Goal: Find specific page/section: Find specific page/section

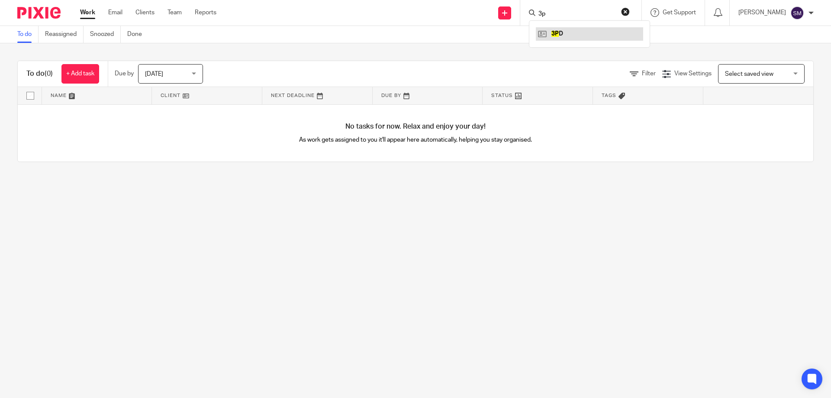
type input "3p"
click at [575, 34] on link at bounding box center [589, 33] width 107 height 13
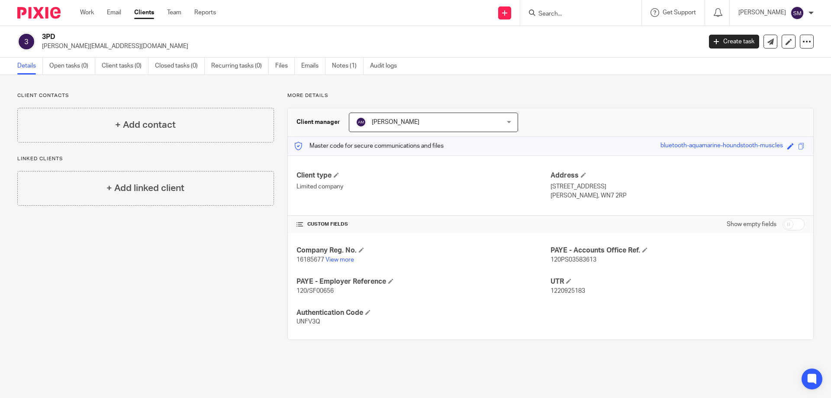
click at [315, 261] on span "16185677" at bounding box center [310, 260] width 28 height 6
copy p "16185677"
click at [565, 13] on input "Search" at bounding box center [576, 14] width 78 height 8
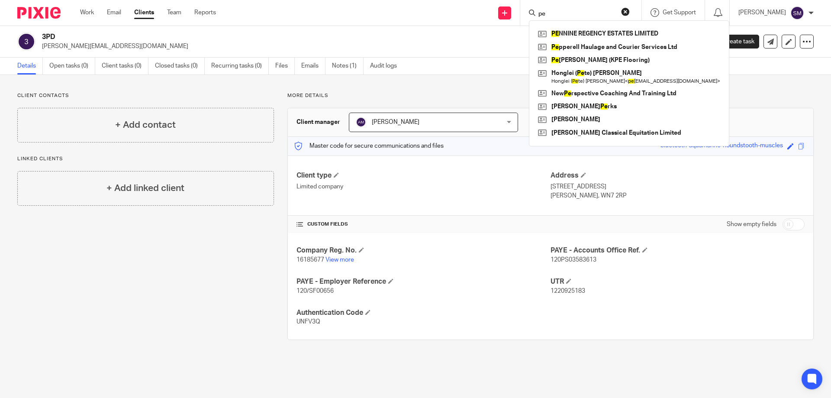
type input "pe"
click at [565, 9] on form "pe" at bounding box center [583, 12] width 92 height 11
click at [564, 16] on input "pe" at bounding box center [576, 14] width 78 height 8
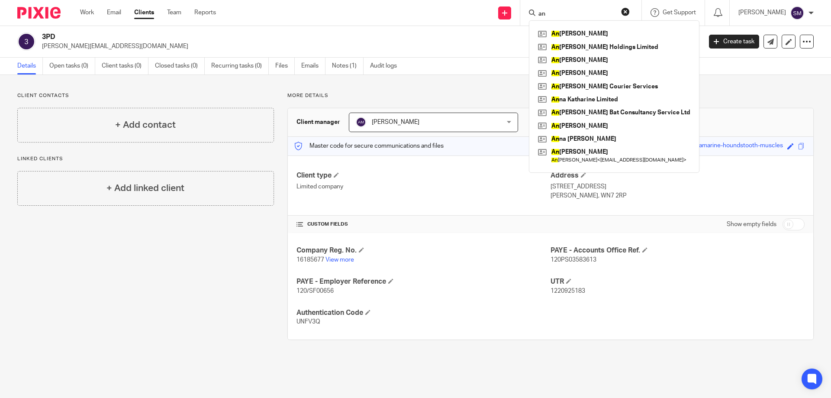
type input "an"
click at [338, 258] on link "View more" at bounding box center [339, 260] width 29 height 6
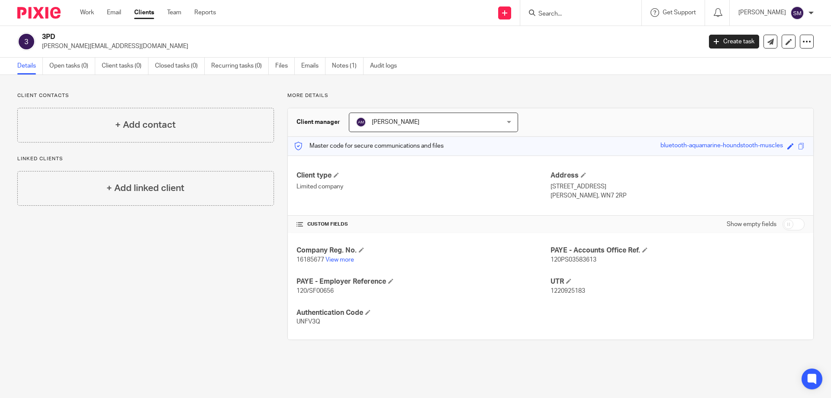
click at [311, 260] on span "16185677" at bounding box center [310, 260] width 28 height 6
copy p "16185677"
click at [338, 256] on p "16185677 View more" at bounding box center [423, 259] width 254 height 9
click at [337, 260] on link "View more" at bounding box center [339, 260] width 29 height 6
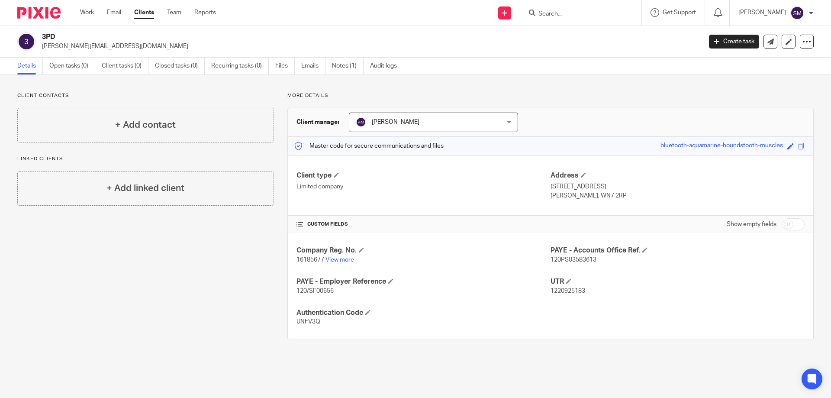
click at [566, 10] on input "Search" at bounding box center [576, 14] width 78 height 8
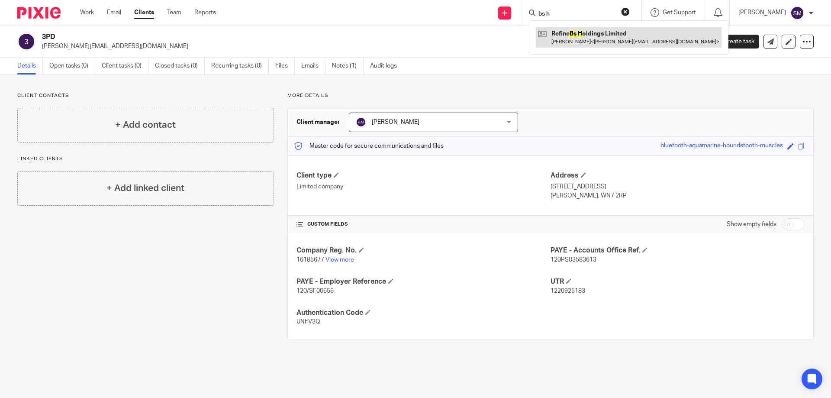
type input "bs h"
click at [578, 38] on link at bounding box center [629, 37] width 186 height 20
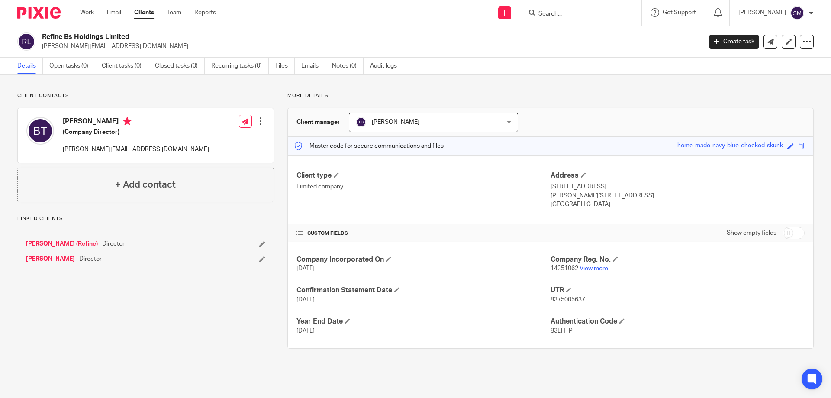
click at [582, 267] on link "View more" at bounding box center [593, 268] width 29 height 6
click at [576, 17] on input "Search" at bounding box center [576, 14] width 78 height 8
type input "3"
click at [575, 33] on link at bounding box center [589, 33] width 107 height 13
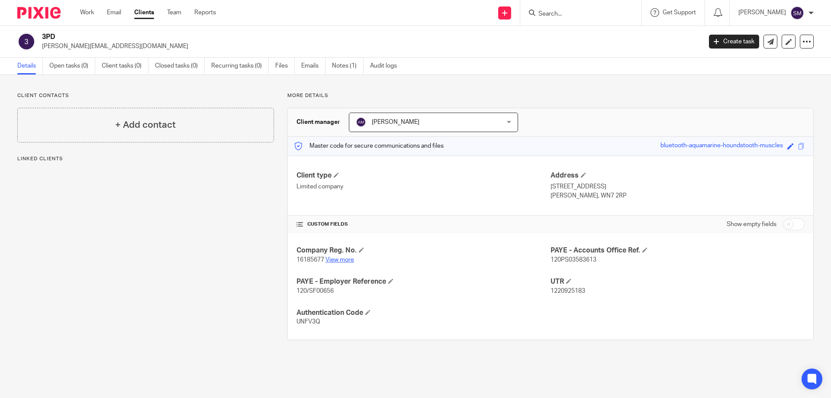
click at [331, 260] on link "View more" at bounding box center [339, 260] width 29 height 6
click at [577, 10] on input "Search" at bounding box center [576, 14] width 78 height 8
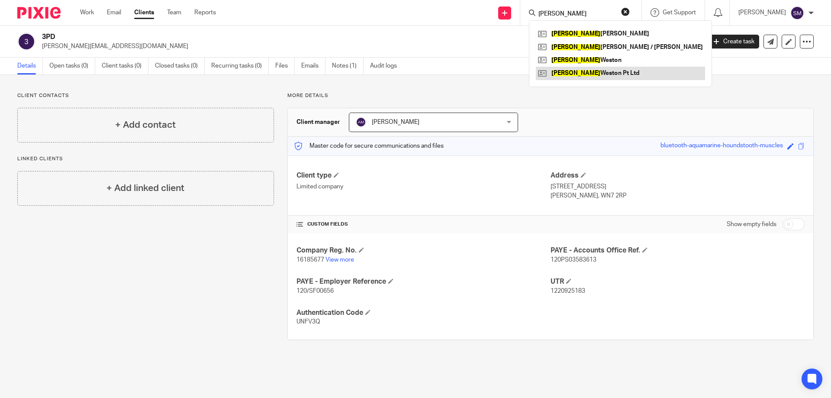
type input "kim"
click at [583, 69] on link at bounding box center [620, 73] width 169 height 13
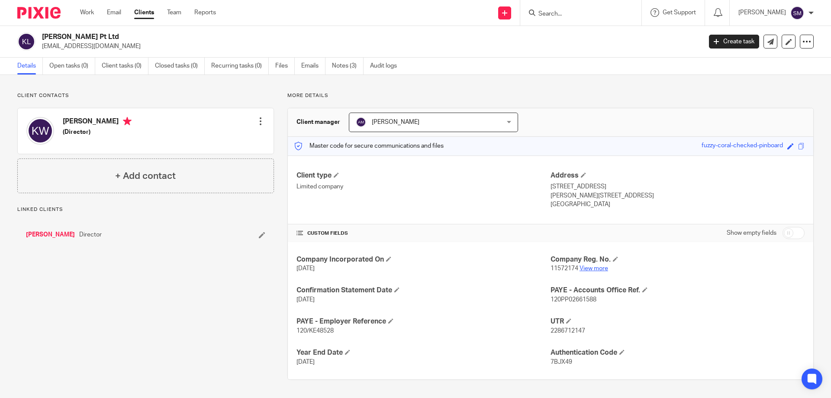
click at [583, 269] on link "View more" at bounding box center [593, 268] width 29 height 6
click at [557, 269] on span "11572174" at bounding box center [564, 268] width 28 height 6
copy p "11572174"
click at [583, 268] on link "View more" at bounding box center [593, 268] width 29 height 6
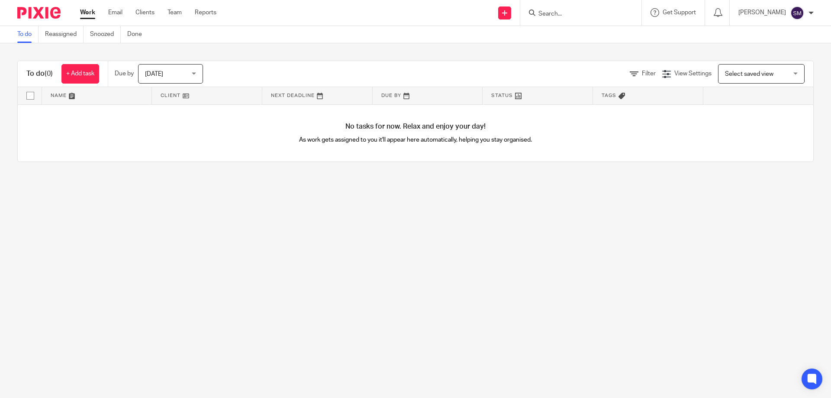
click at [573, 20] on div at bounding box center [580, 13] width 121 height 26
click at [569, 14] on input "Search" at bounding box center [576, 14] width 78 height 8
type input "3"
click at [572, 27] on div "3 PD" at bounding box center [589, 33] width 121 height 27
click at [568, 34] on link at bounding box center [589, 33] width 107 height 13
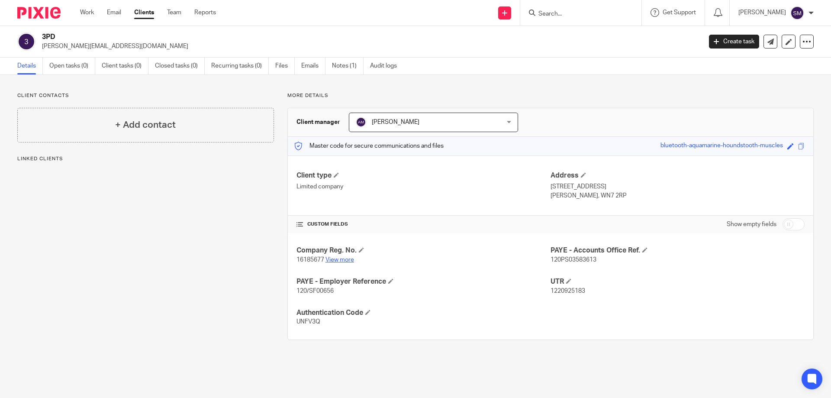
click at [345, 260] on link "View more" at bounding box center [339, 260] width 29 height 6
